Goal: Check status: Check status

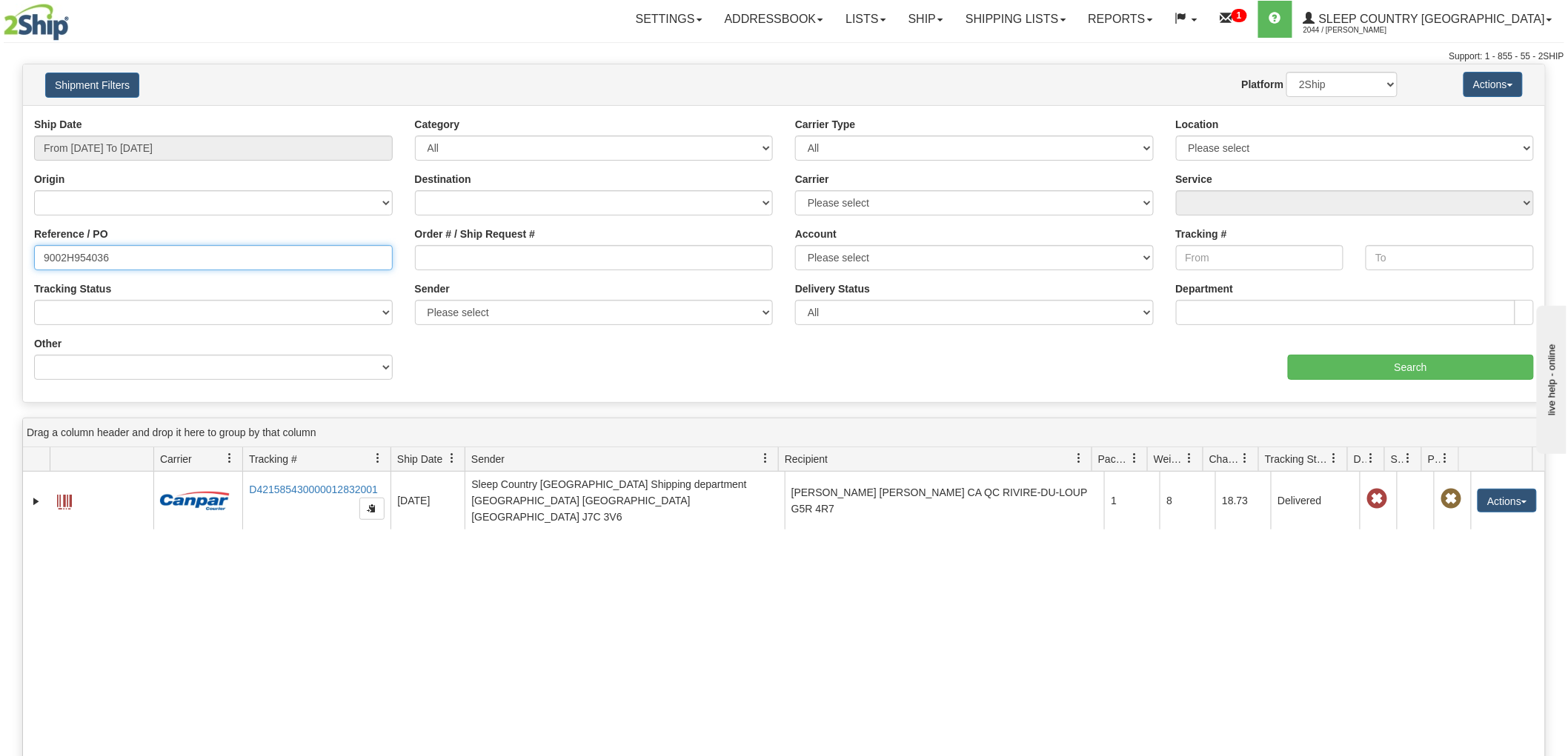
drag, startPoint x: 0, startPoint y: 256, endPoint x: 6, endPoint y: 248, distance: 10.0
click at [0, 255] on div "Please wait... × Confirm Delete Delete Cancel × Confirm Delete Yes No Cancel × …" at bounding box center [784, 552] width 1568 height 977
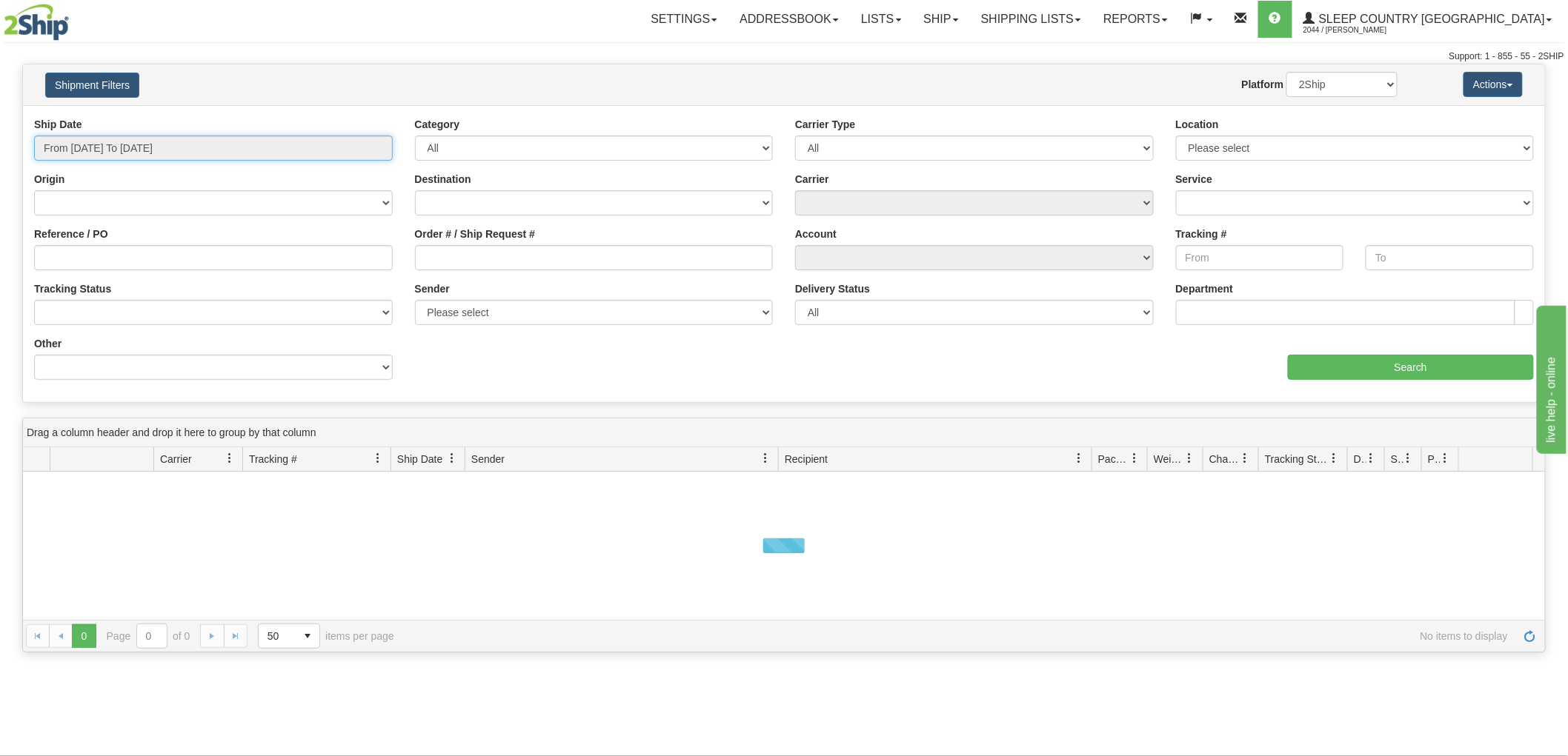
click at [100, 149] on input "From [DATE] To [DATE]" at bounding box center [213, 148] width 359 height 25
click at [81, 255] on li "Last 30 Days" at bounding box center [100, 255] width 119 height 20
type input "From [DATE] To [DATE]"
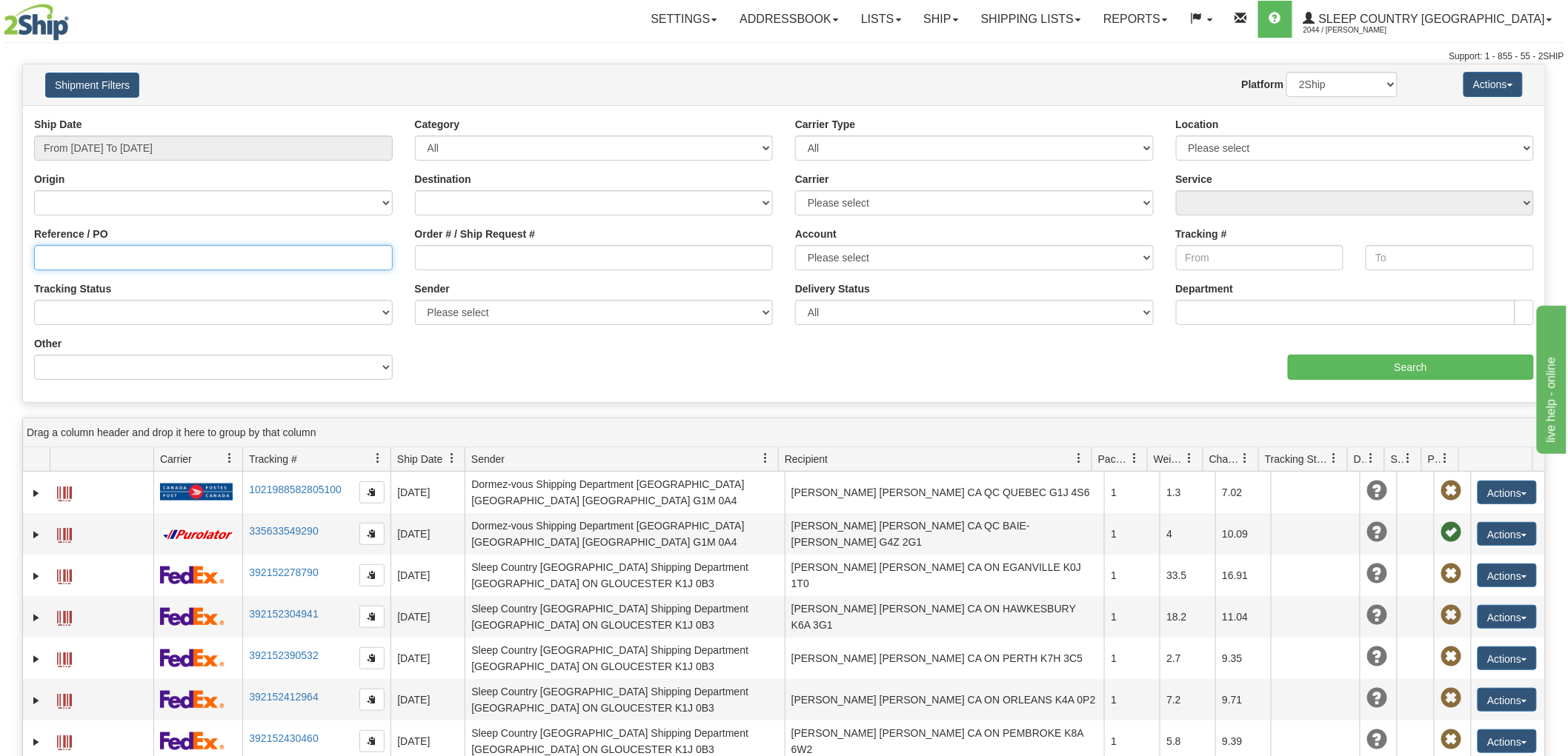
click at [76, 265] on input "Reference / PO" at bounding box center [213, 258] width 359 height 25
paste input "9000H964216"
type input "9000H964216"
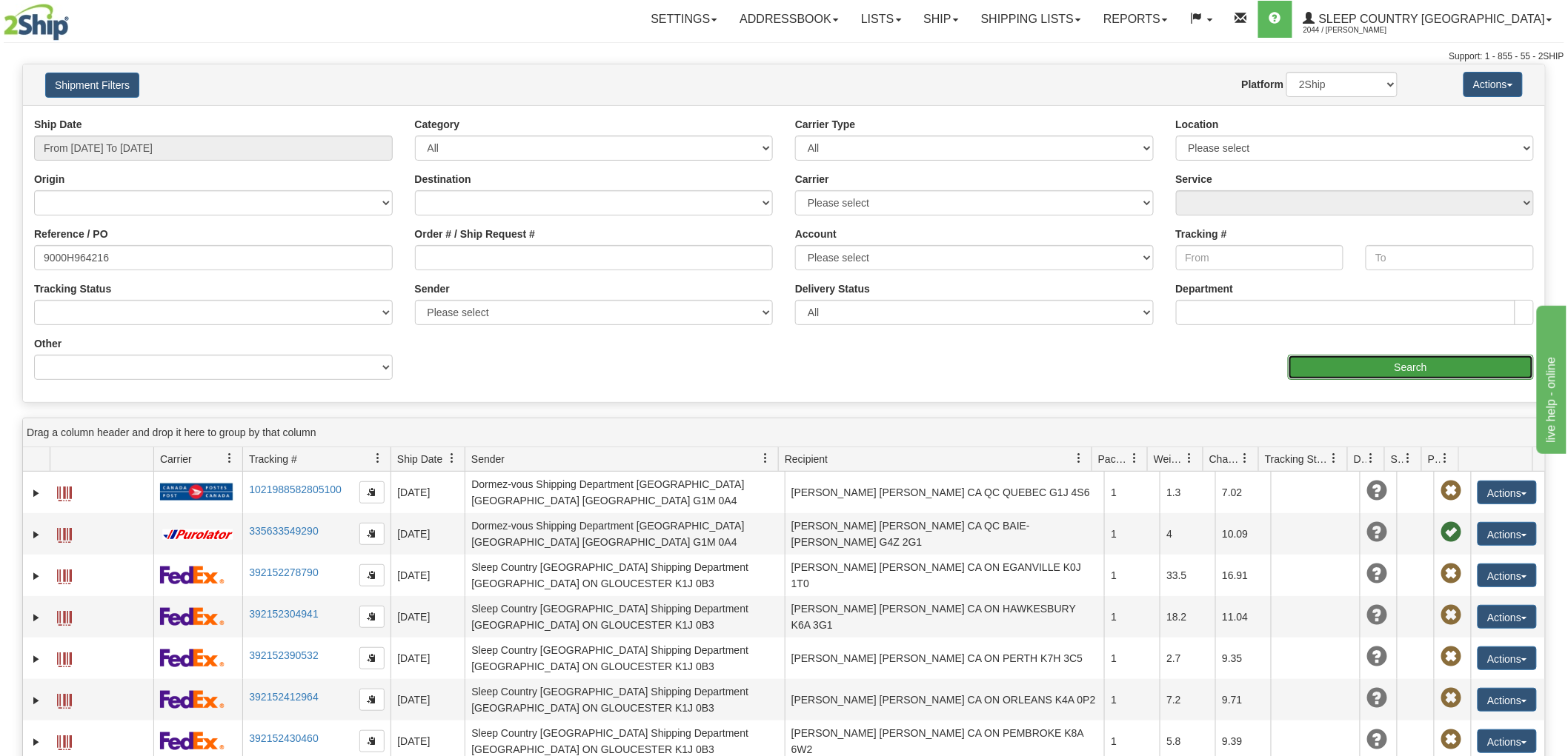
click at [1352, 361] on input "Search" at bounding box center [1410, 367] width 246 height 25
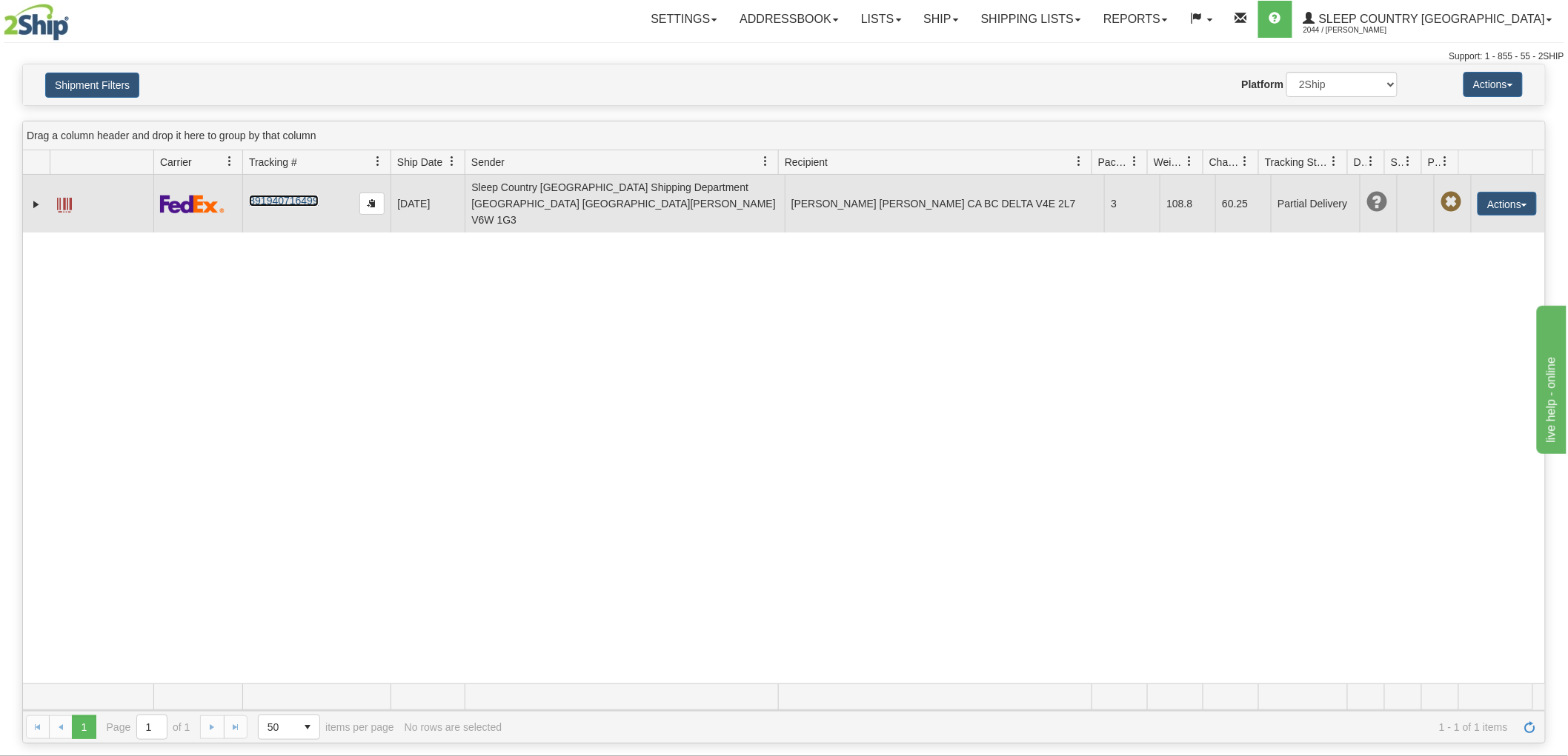
click at [265, 197] on link "391940716499" at bounding box center [283, 201] width 69 height 11
